Goal: Entertainment & Leisure: Consume media (video, audio)

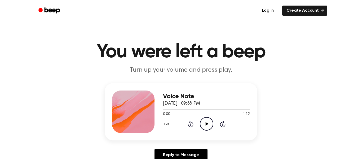
click at [208, 126] on icon "Play Audio" at bounding box center [207, 124] width 14 height 14
click at [202, 119] on circle at bounding box center [206, 123] width 13 height 13
click at [206, 128] on icon "Play Audio" at bounding box center [207, 124] width 14 height 14
click at [205, 126] on icon "Play Audio" at bounding box center [207, 124] width 14 height 14
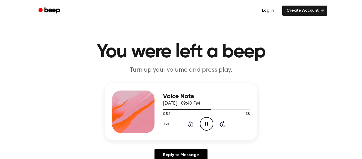
click at [207, 122] on icon at bounding box center [206, 123] width 2 height 3
click at [207, 122] on icon "Play Audio" at bounding box center [207, 124] width 14 height 14
click at [207, 122] on icon at bounding box center [206, 123] width 2 height 3
click at [207, 127] on icon "Play Audio" at bounding box center [207, 124] width 14 height 14
click at [207, 125] on icon "Play Audio" at bounding box center [207, 124] width 14 height 14
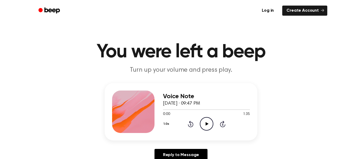
click at [205, 127] on icon "Play Audio" at bounding box center [207, 124] width 14 height 14
